Goal: Use online tool/utility: Utilize a website feature to perform a specific function

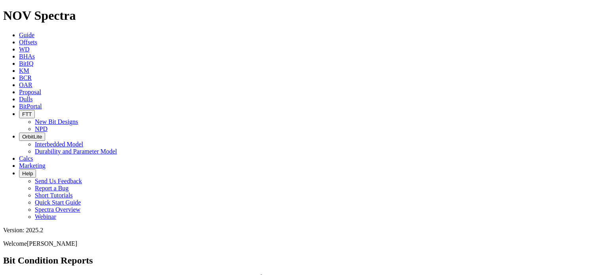
click at [37, 39] on span "Offsets" at bounding box center [28, 42] width 18 height 7
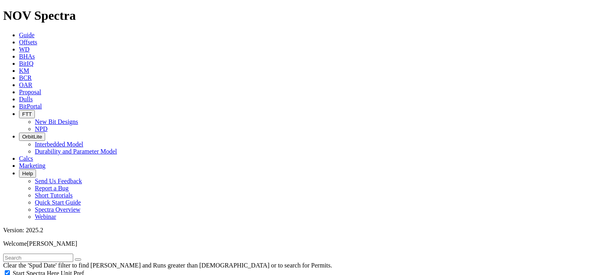
scroll to position [101, 0]
select select "12.25"
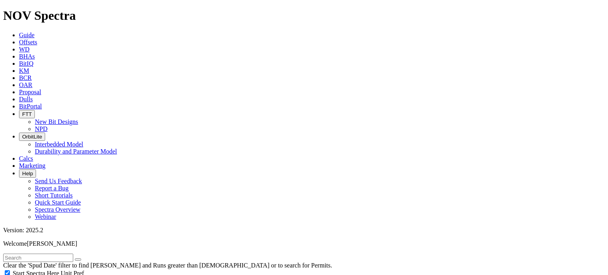
checkbox input "false"
select select "? number:12.25 ?"
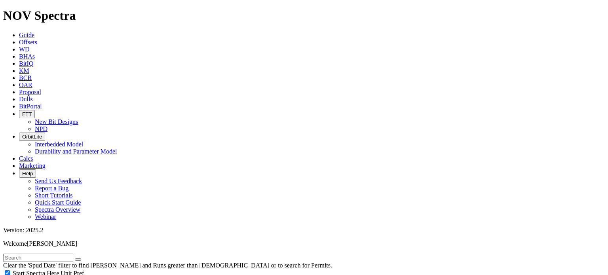
type input "6000"
drag, startPoint x: 574, startPoint y: 62, endPoint x: 574, endPoint y: 51, distance: 11.5
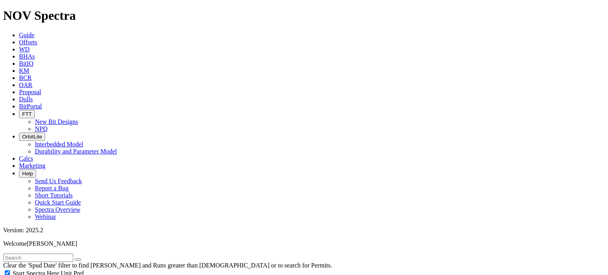
scroll to position [14600, 0]
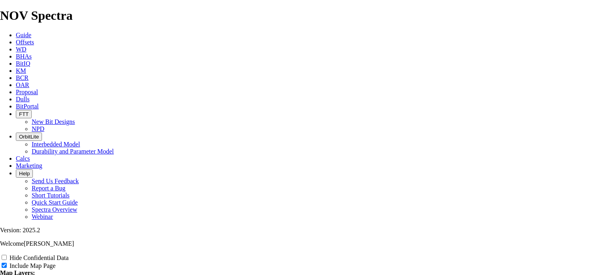
scroll to position [1145, 0]
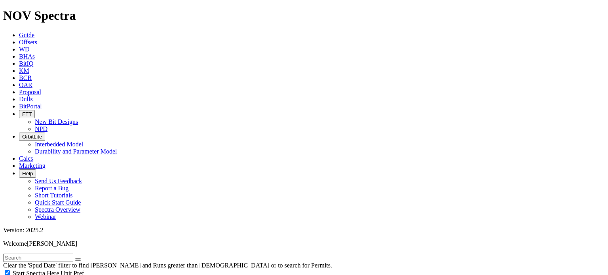
scroll to position [649, 0]
type input "3000"
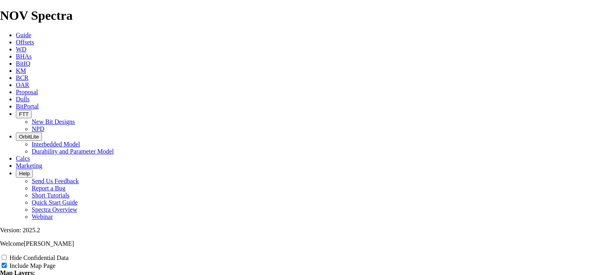
type input "12"
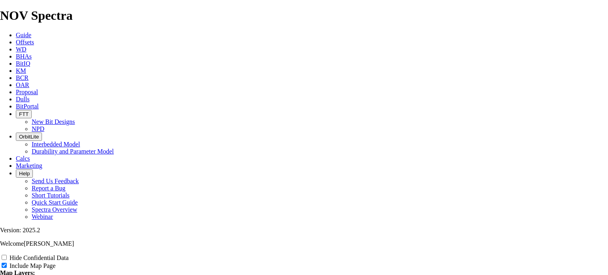
type input "12"
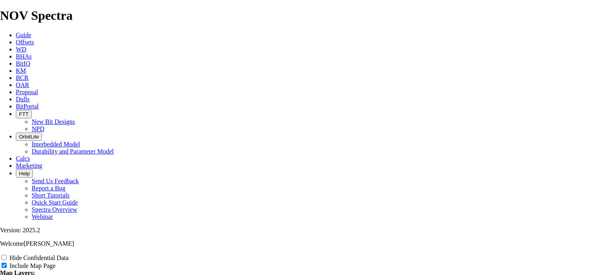
type input "12"
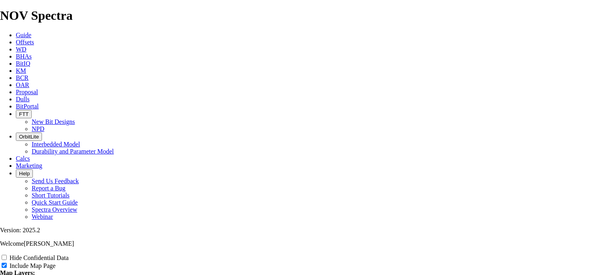
type input "12"
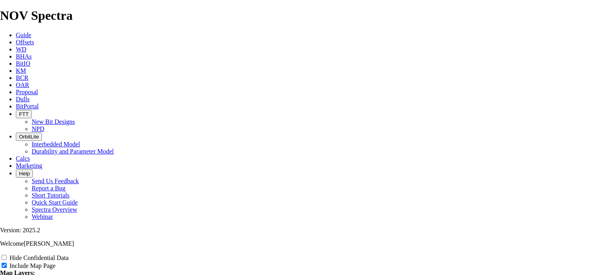
type input "12."
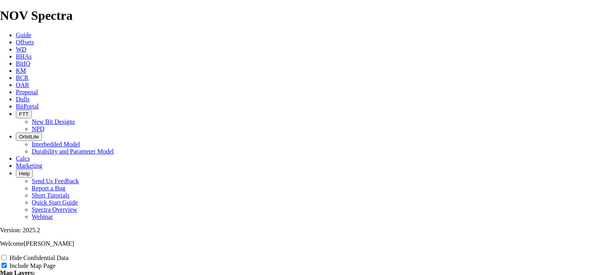
type input "12."
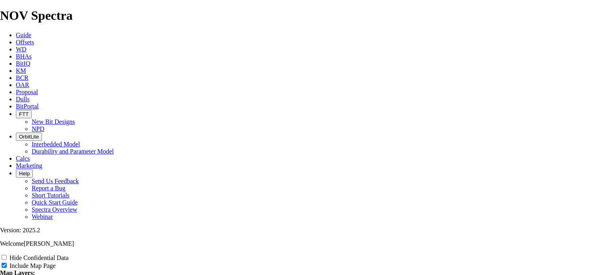
type input "12."
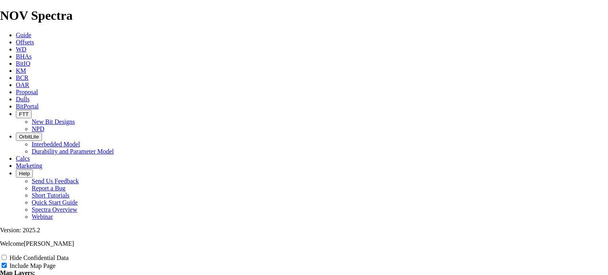
type input "12."
type input "12.2"
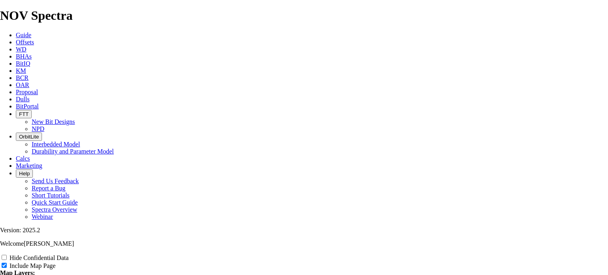
type input "12.2"
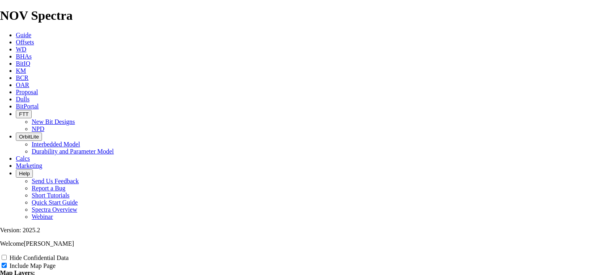
type input "12.2"
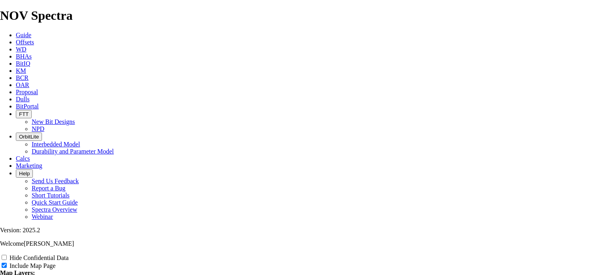
type input "12.2"
type input "12.25"
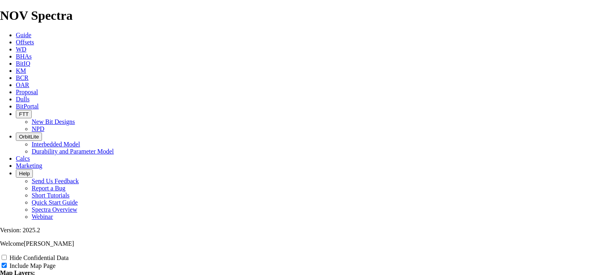
type input "12.25"
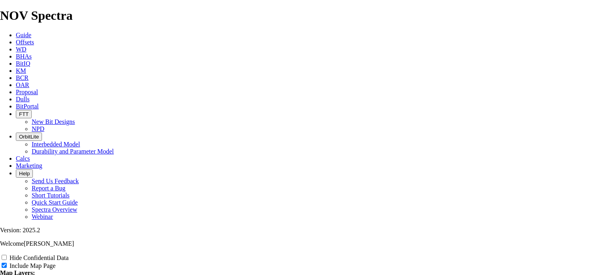
type input "12.25"
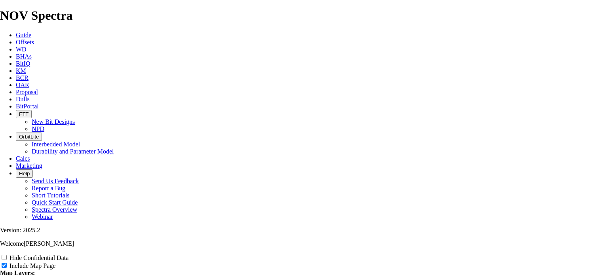
type input "12.25"
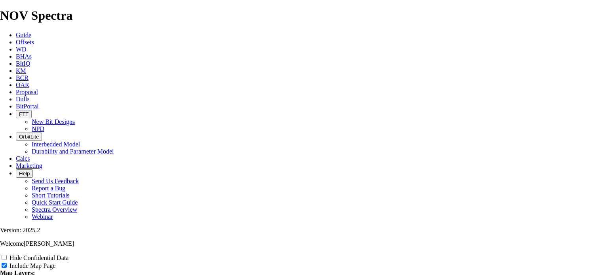
type input "12.25"
type input "12.25""
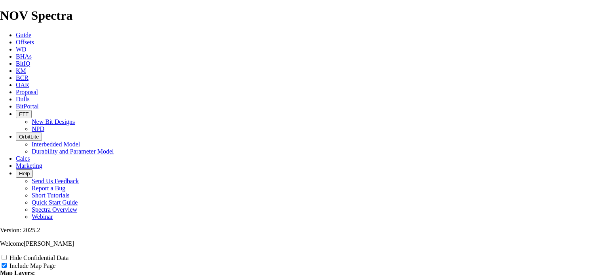
type input "12.25""
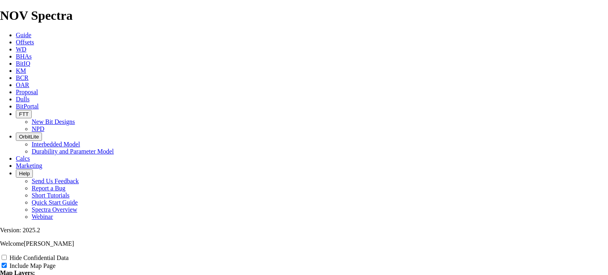
type input "12.25""
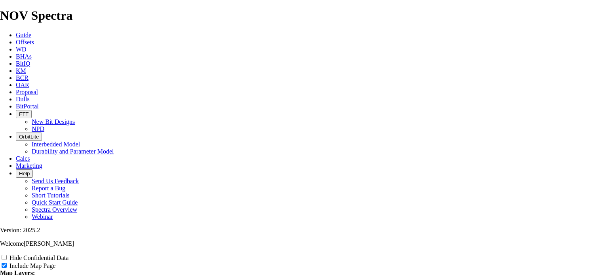
type input "12.25""
type input "12.25"s"
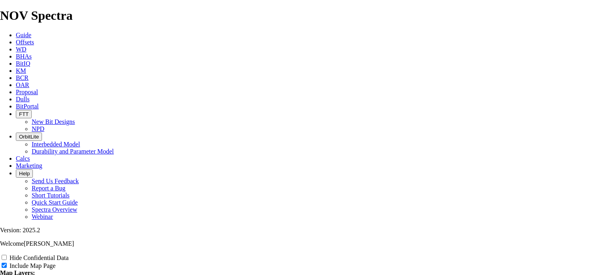
type input "12.25"s"
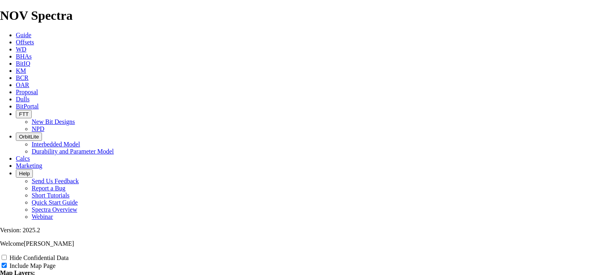
type input "12.25"s"
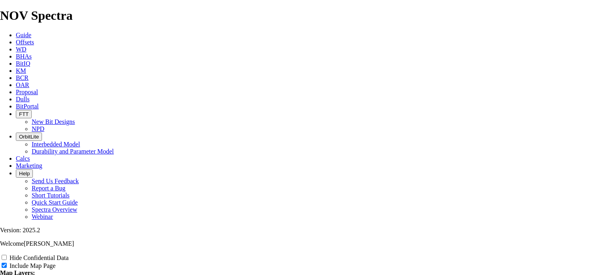
type input "12.25"s"
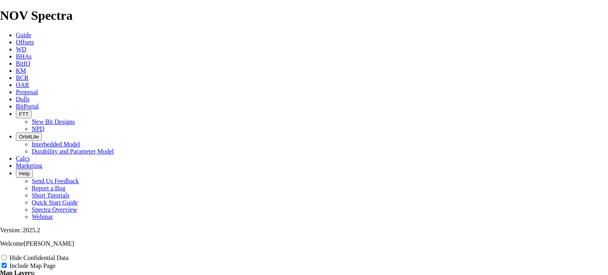
type input "12.25"sh"
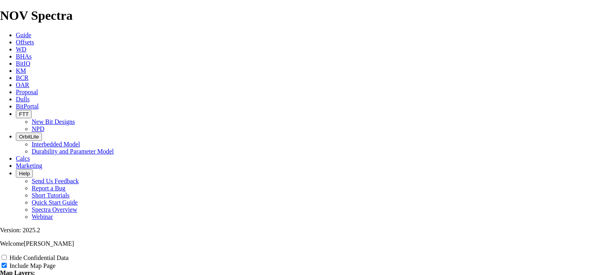
type input "12.25"sh"
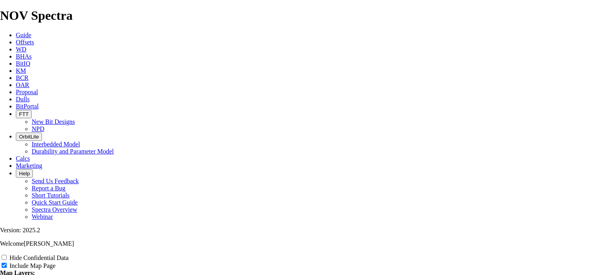
type input "12.25"sh"
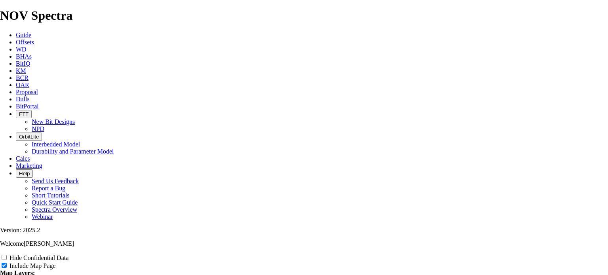
type input "12.25"sh"
type input "12.25"sho"
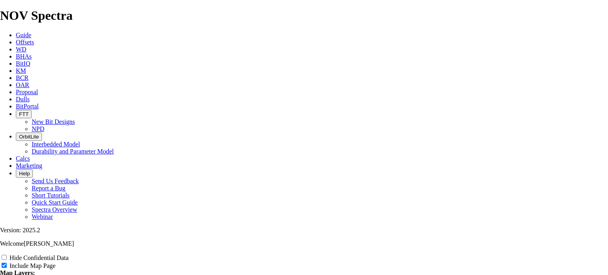
type input "12.25"sho"
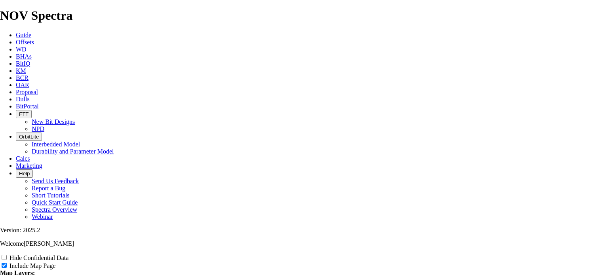
type input "12.25"sho"
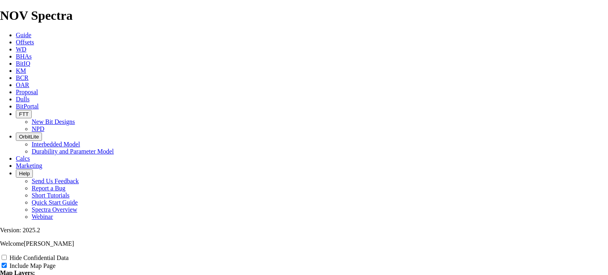
type input "12.25"sho"
type input "12.25"sh"
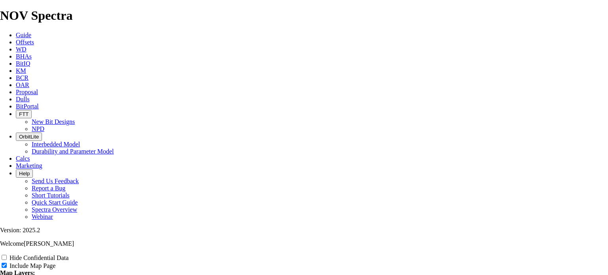
type input "12.25"sh"
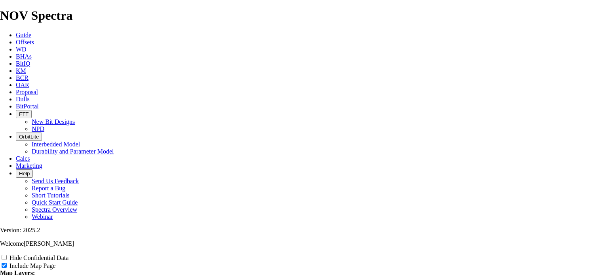
type input "12.25"sh"
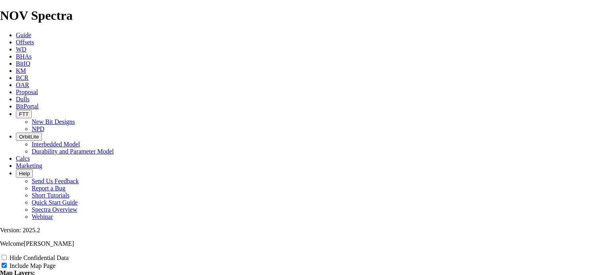
type input "12.25"sh"
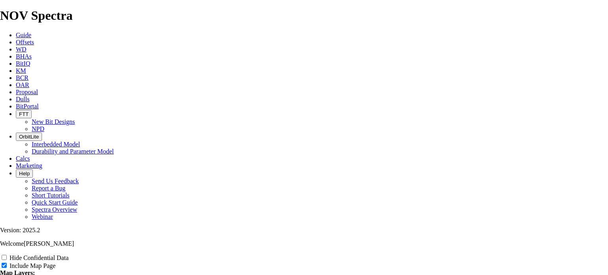
type input "12.25"sh"
type input "12.25"s"
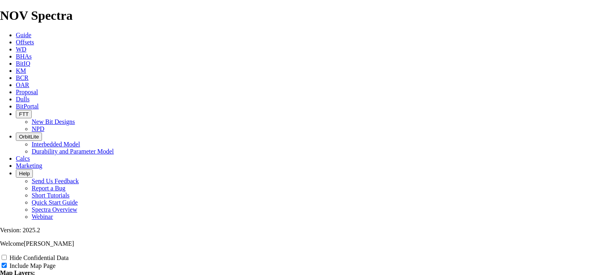
type input "12.25"s"
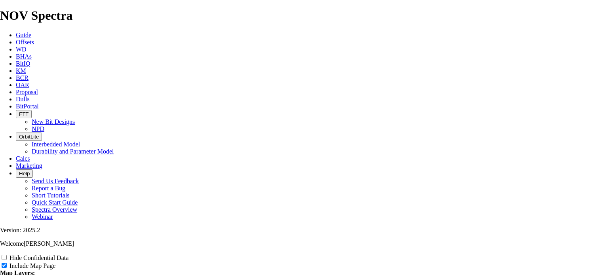
type input "12.25"s"
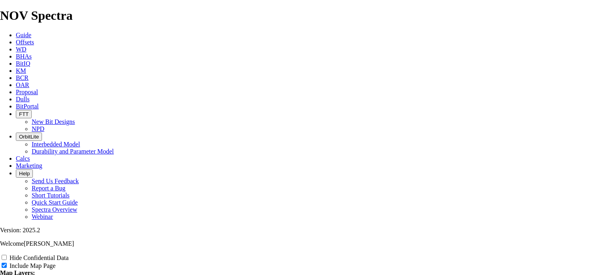
type input "12.25"s"
type input "12.25""
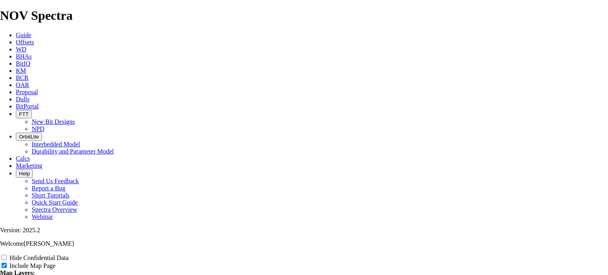
type input "12.25""
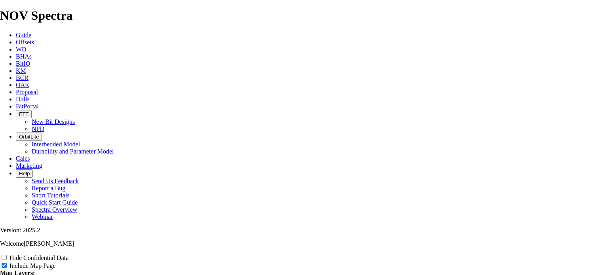
type input "12.25""
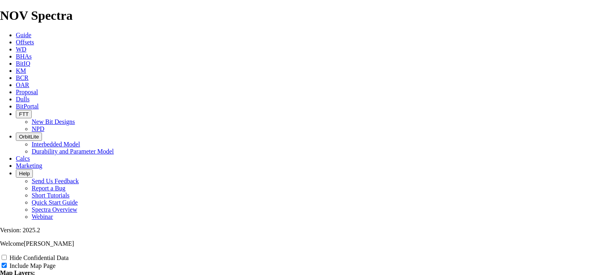
type input "12.25""
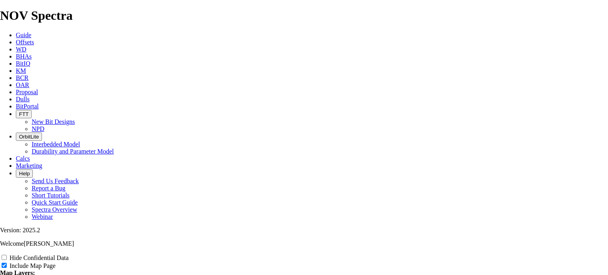
type input "12.25" s"
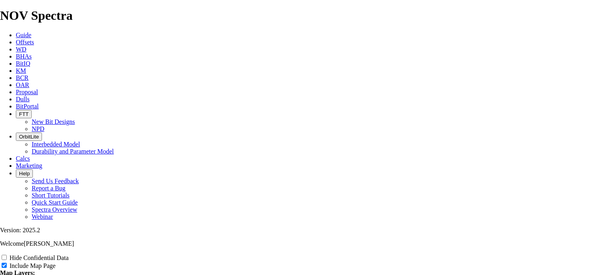
type input "12.25" s"
click at [7, 275] on input "US Counties" at bounding box center [4, 280] width 5 height 5
click at [7, 255] on input "Hide Confidential Data" at bounding box center [4, 257] width 5 height 5
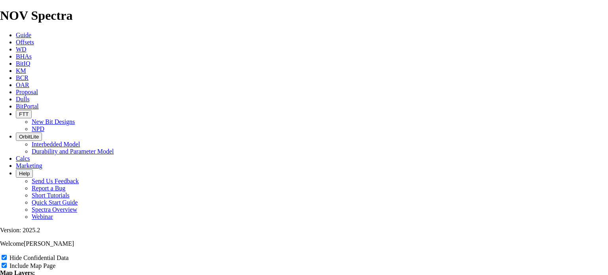
scroll to position [420, 0]
